Goal: Information Seeking & Learning: Learn about a topic

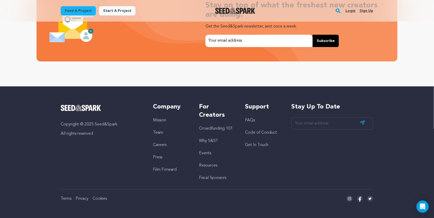
click at [247, 119] on link "FAQs" at bounding box center [250, 120] width 10 height 4
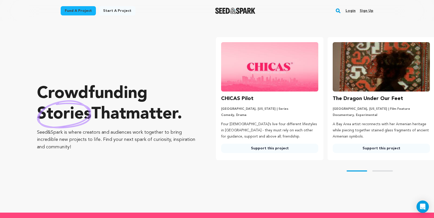
scroll to position [1112, 0]
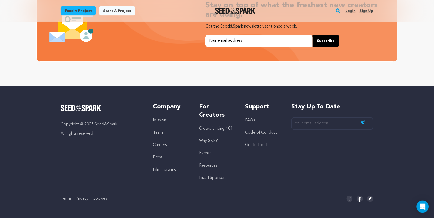
click at [213, 129] on link "Crowdfunding 101" at bounding box center [216, 128] width 34 height 4
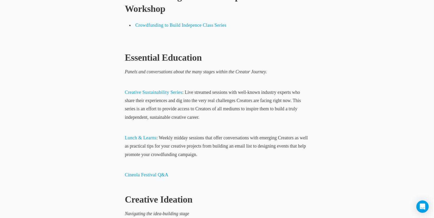
scroll to position [1266, 0]
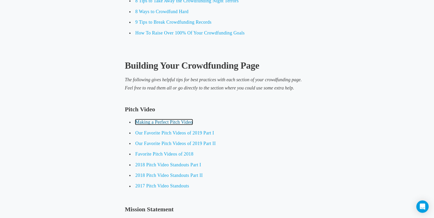
click at [172, 121] on span "Making a Perfect Pitch Video" at bounding box center [163, 122] width 57 height 5
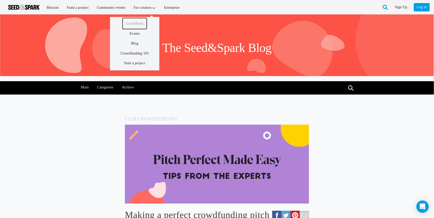
click at [142, 24] on link "Crowdfund" at bounding box center [135, 23] width 24 height 11
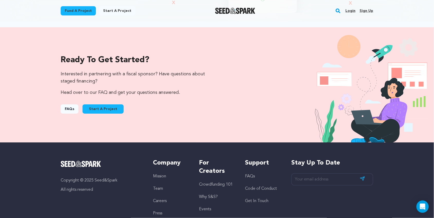
scroll to position [509, 0]
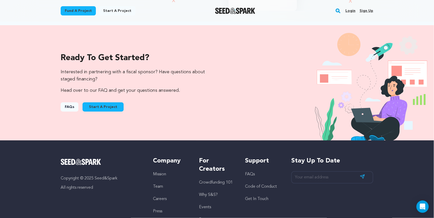
click at [71, 105] on link "FAQs" at bounding box center [70, 106] width 18 height 9
